Goal: Information Seeking & Learning: Learn about a topic

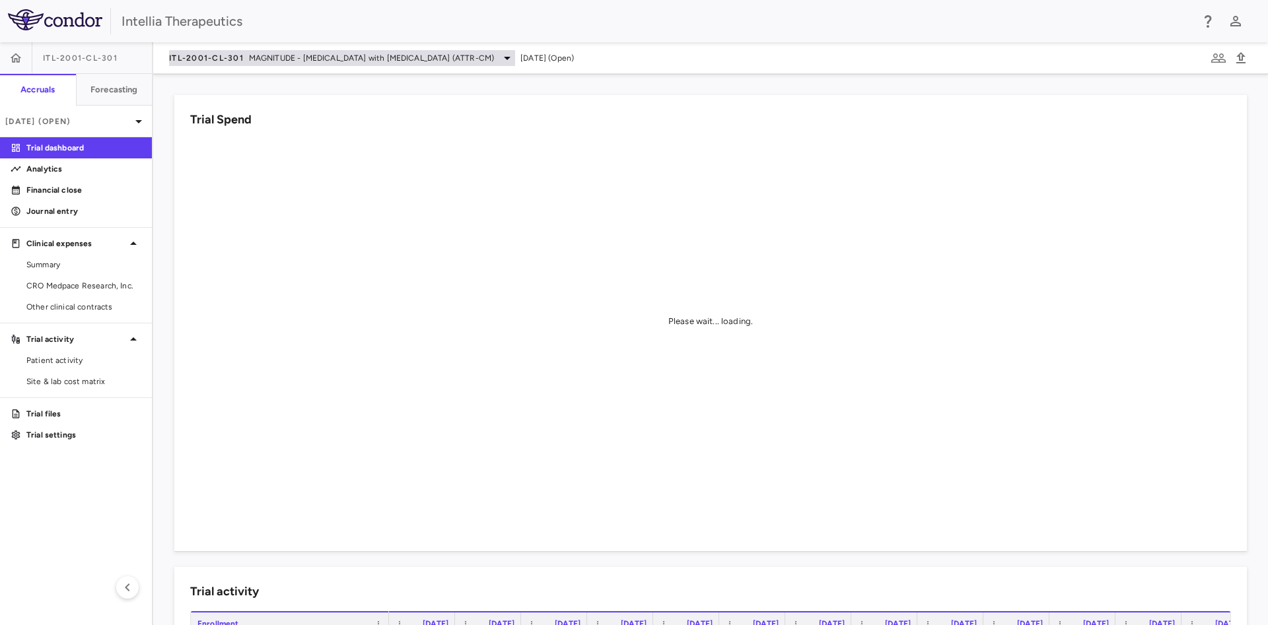
click at [289, 55] on span "MAGNITUDE - [MEDICAL_DATA] with [MEDICAL_DATA] (ATTR-CM)" at bounding box center [371, 58] width 245 height 12
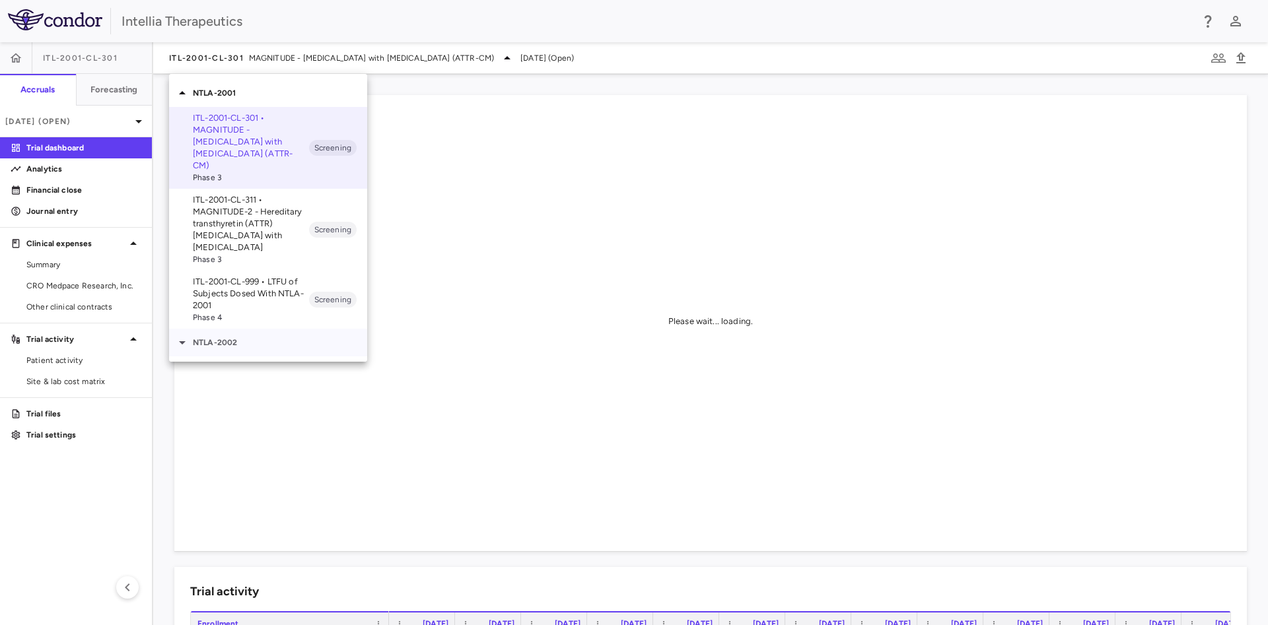
click at [180, 335] on icon at bounding box center [182, 343] width 16 height 16
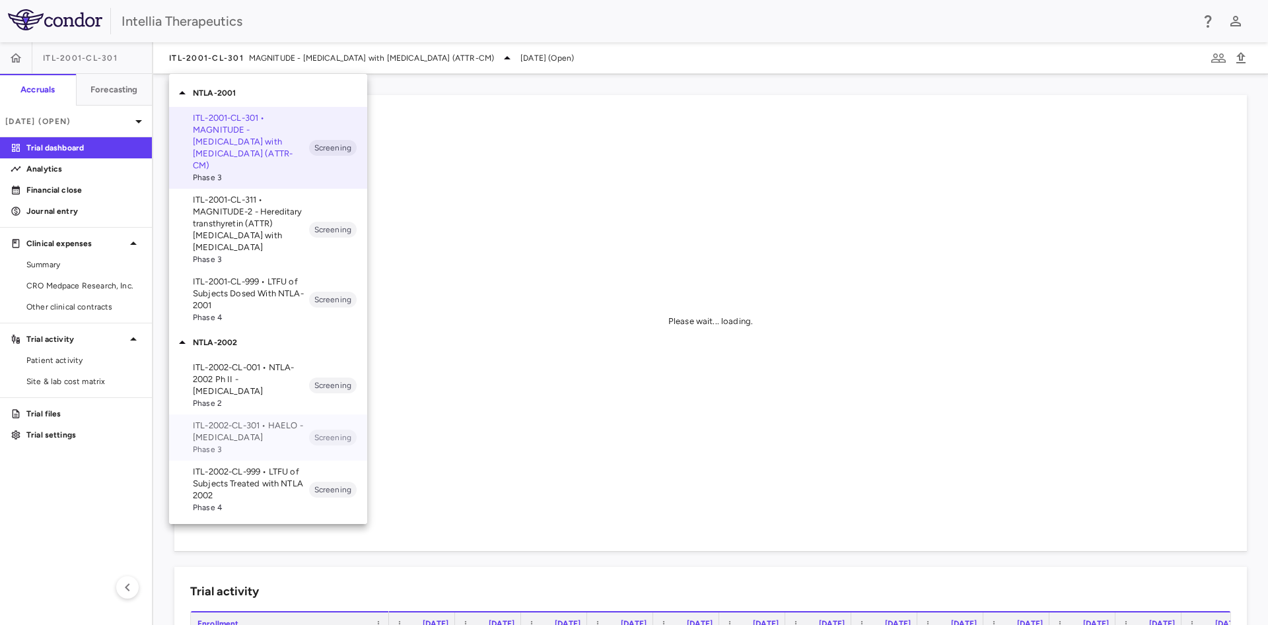
click at [273, 421] on p "ITL-2002-CL-301 • HAELO - [MEDICAL_DATA]" at bounding box center [251, 432] width 116 height 24
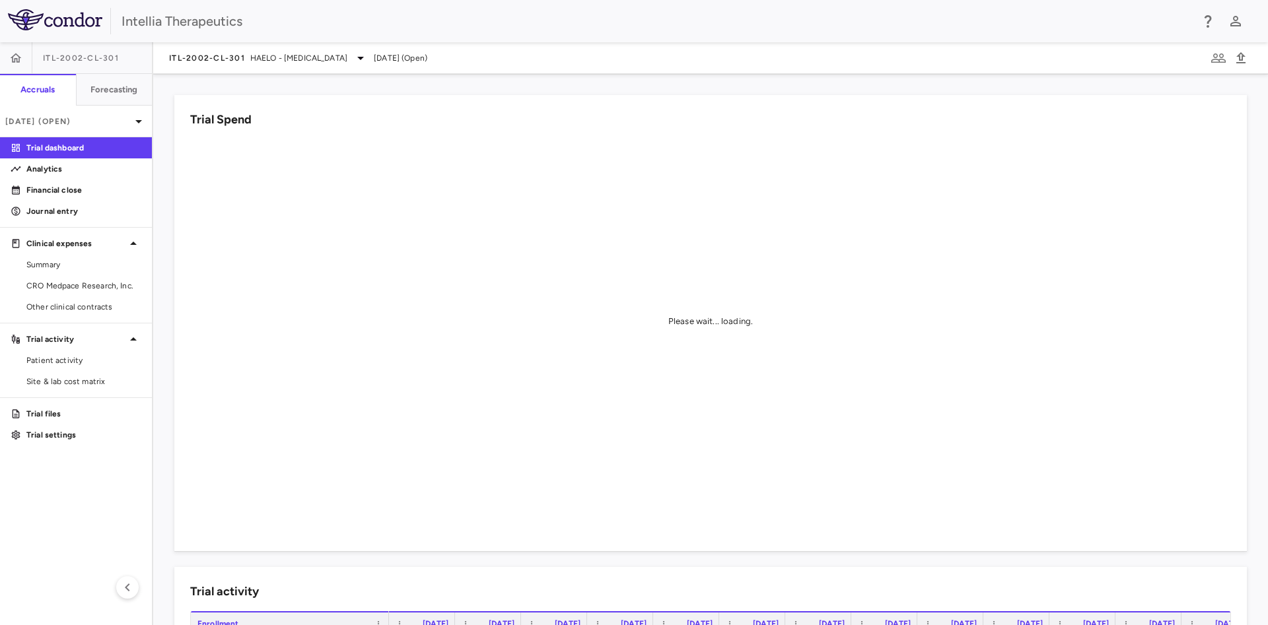
click at [207, 48] on div "ITL-2002-CL-301 HAELO - [MEDICAL_DATA] [DATE] (Open)" at bounding box center [710, 58] width 1115 height 32
click at [222, 64] on div "ITL-2002-CL-301 HAELO - [MEDICAL_DATA]" at bounding box center [268, 58] width 199 height 16
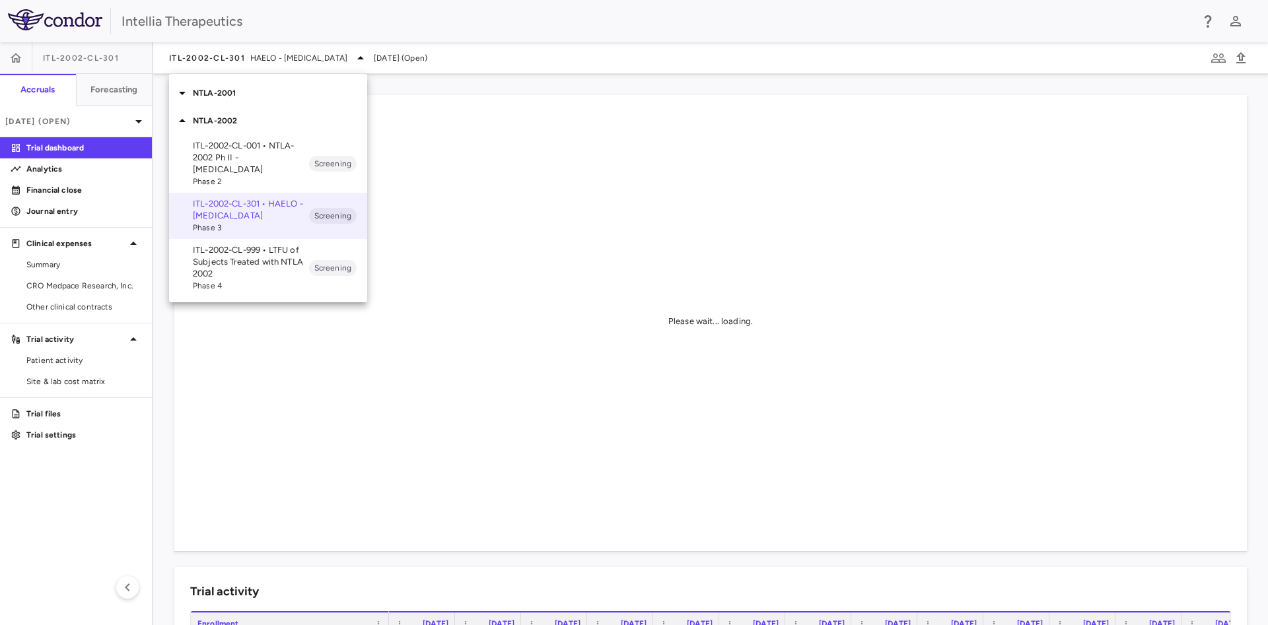
click at [228, 89] on p "NTLA-2001" at bounding box center [280, 93] width 174 height 12
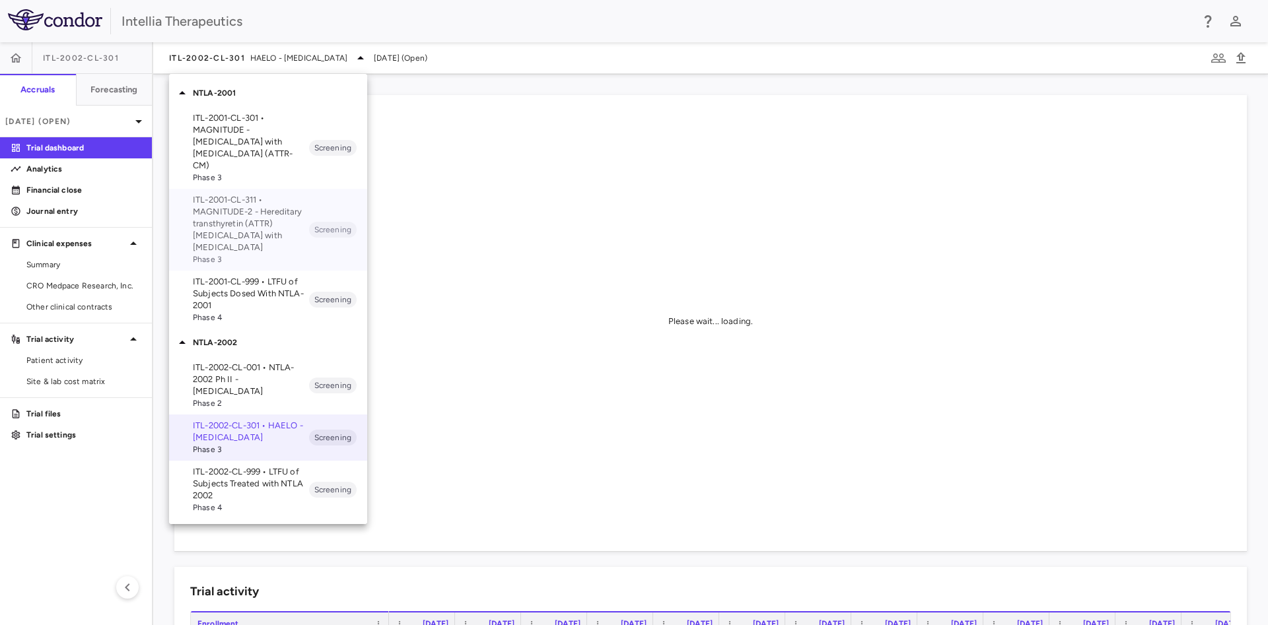
click at [276, 194] on p "ITL-2001-CL-311 • MAGNITUDE-2 - Hereditary transthyretin (ATTR) [MEDICAL_DATA] …" at bounding box center [251, 223] width 116 height 59
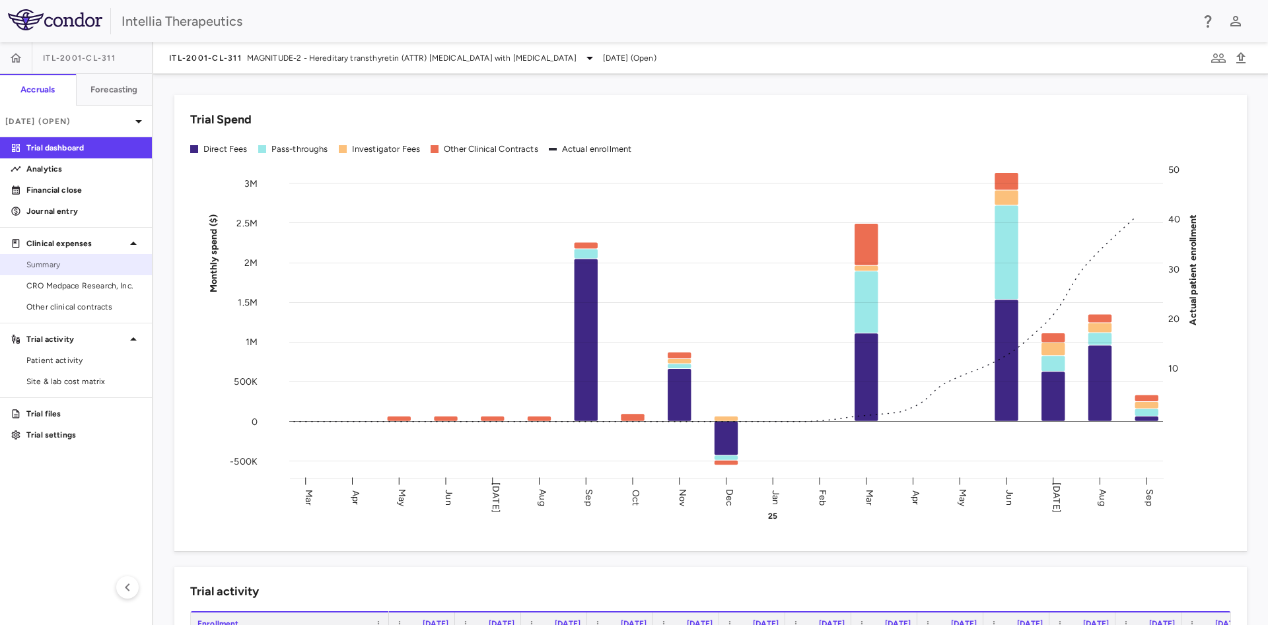
click at [79, 263] on span "Summary" at bounding box center [83, 265] width 115 height 12
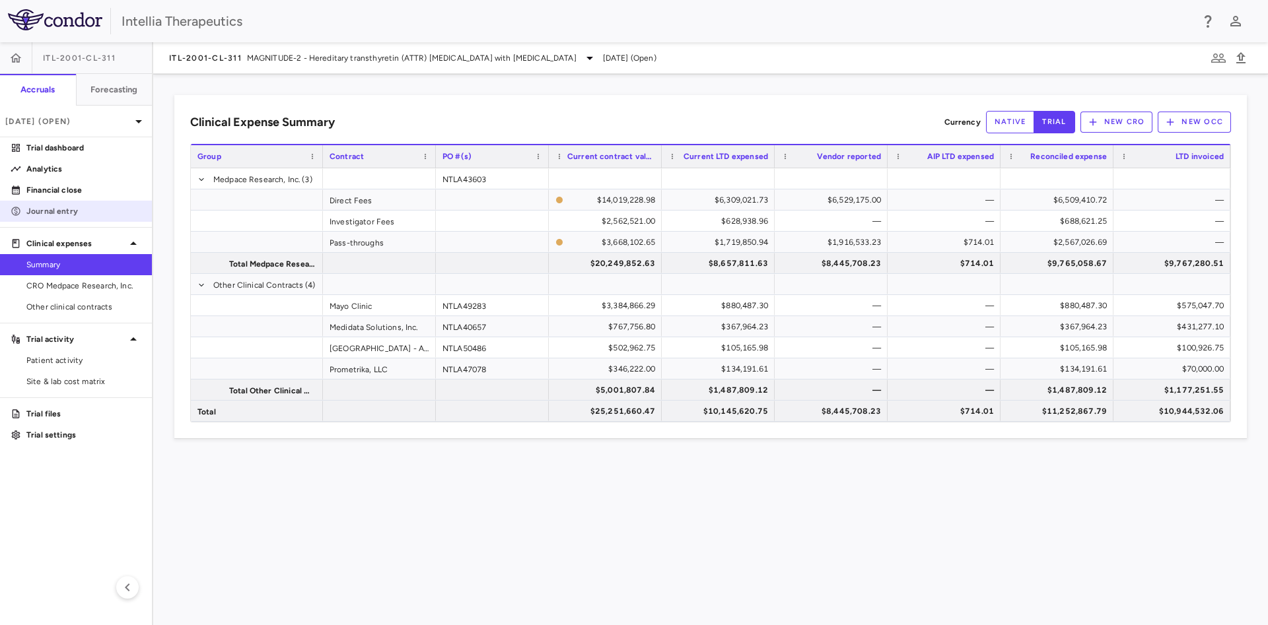
click at [57, 218] on link "Journal entry" at bounding box center [76, 211] width 152 height 20
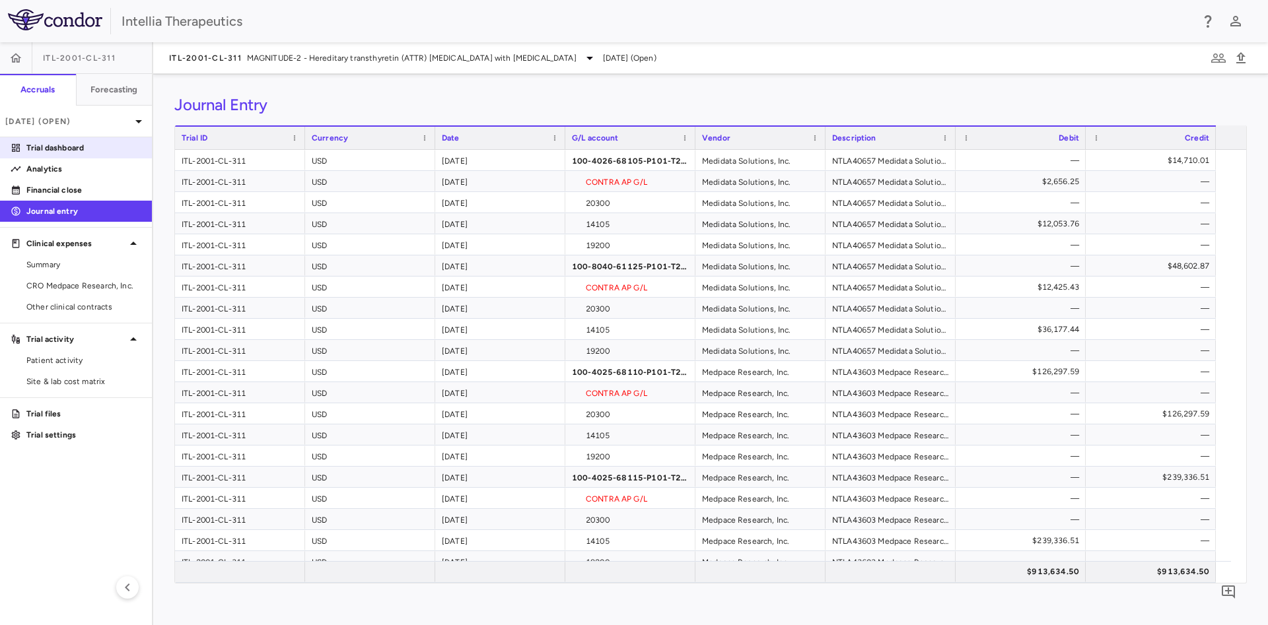
click at [69, 149] on p "Trial dashboard" at bounding box center [83, 148] width 115 height 12
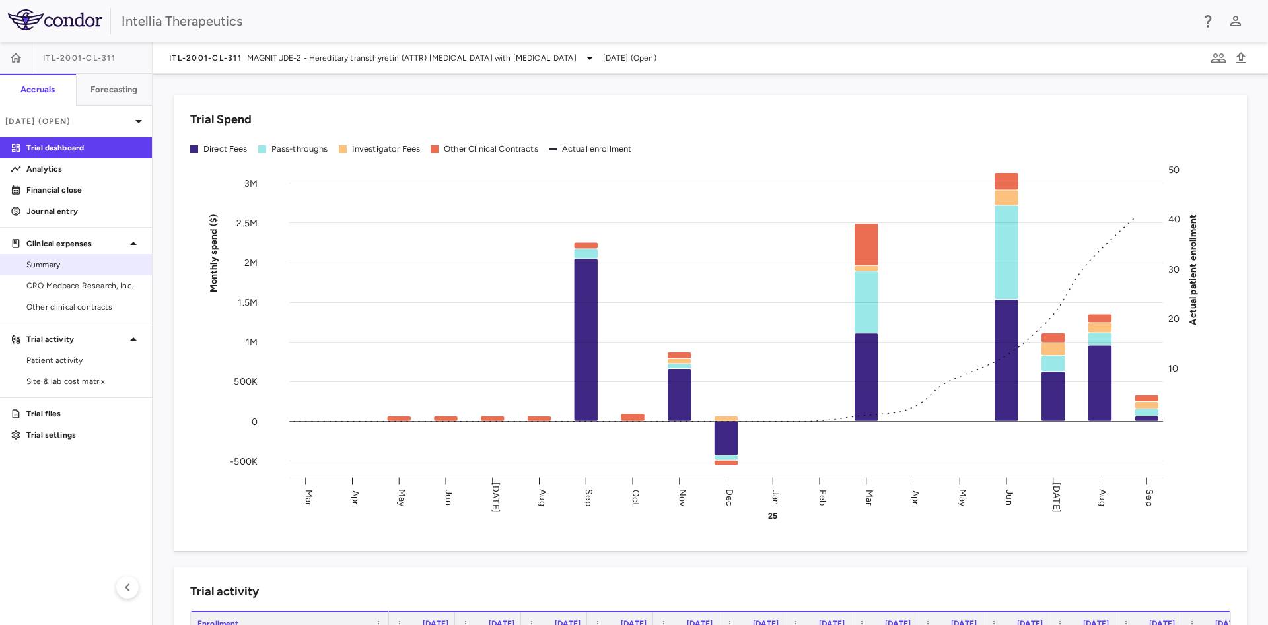
click at [58, 260] on span "Summary" at bounding box center [83, 265] width 115 height 12
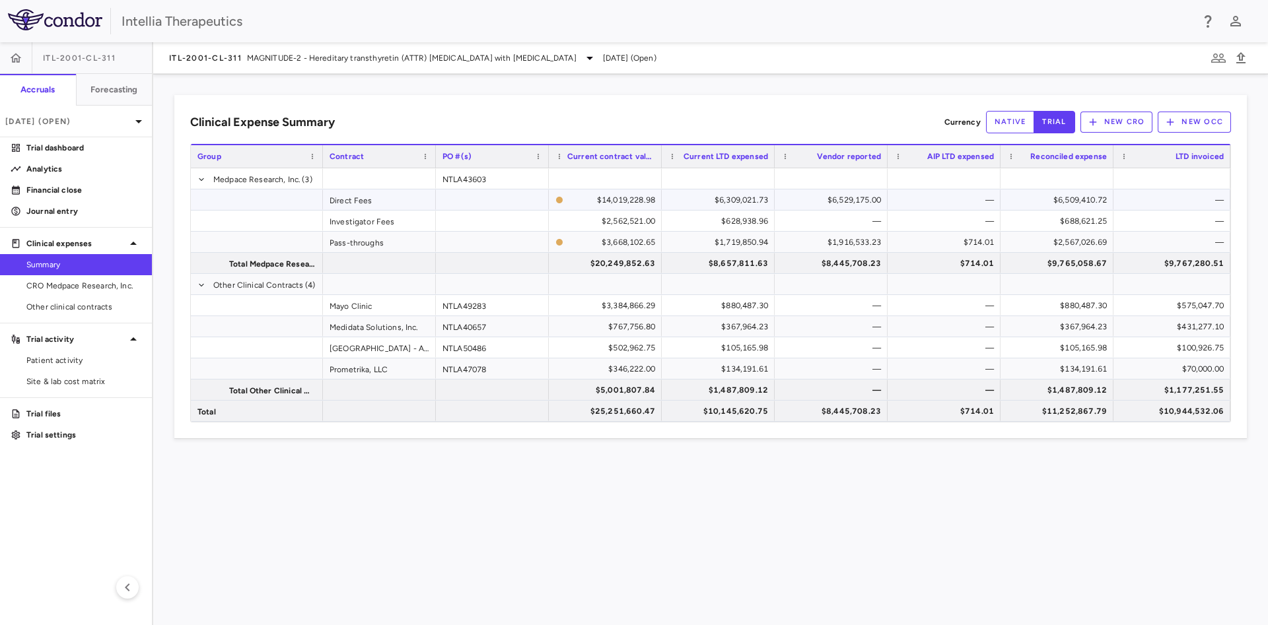
click at [829, 205] on div "$6,529,175.00" at bounding box center [834, 200] width 94 height 21
click at [129, 289] on span "CRO Medpace Research, Inc." at bounding box center [83, 286] width 115 height 12
